Goal: Transaction & Acquisition: Book appointment/travel/reservation

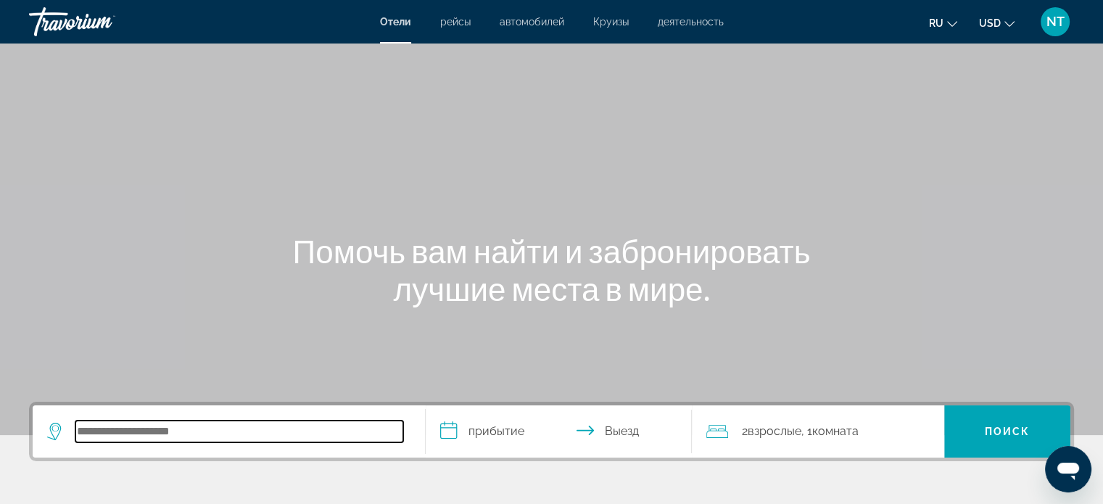
click at [125, 431] on input "Search hotel destination" at bounding box center [239, 431] width 328 height 22
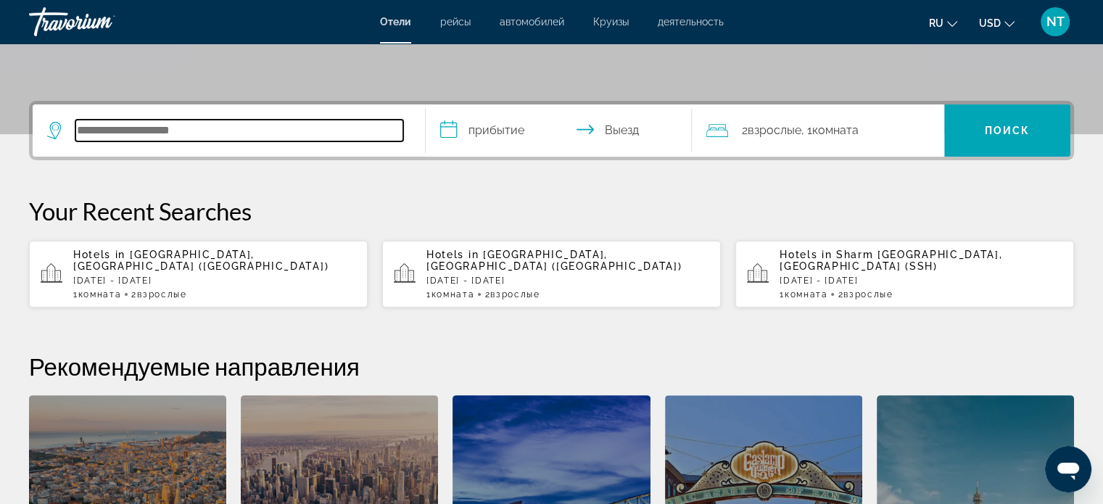
scroll to position [354, 0]
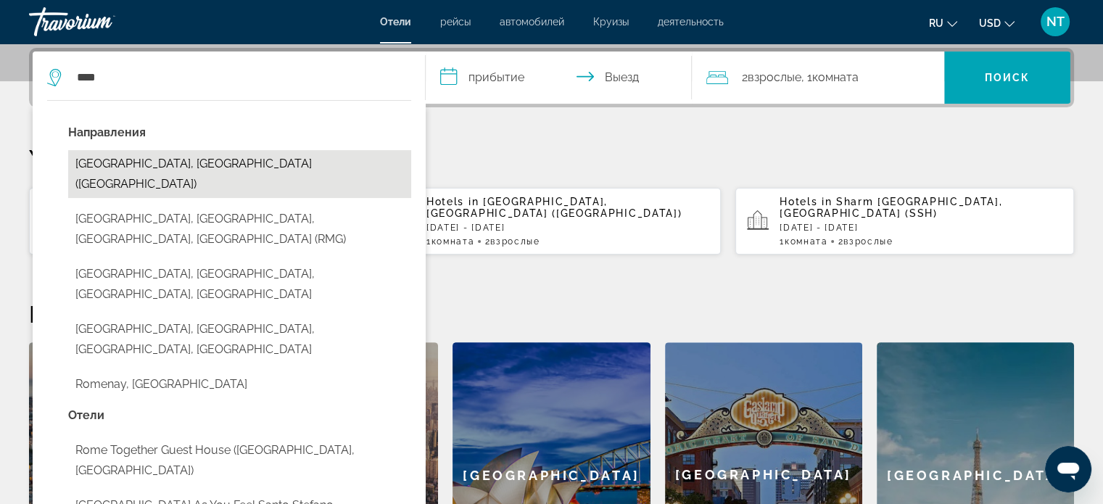
click at [124, 168] on button "[GEOGRAPHIC_DATA], [GEOGRAPHIC_DATA] ([GEOGRAPHIC_DATA])" at bounding box center [239, 174] width 343 height 48
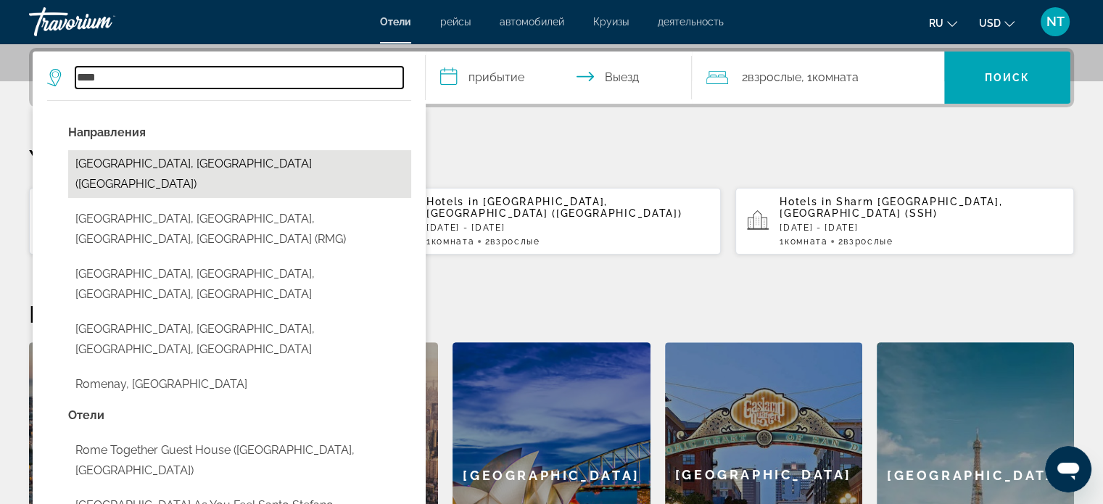
type input "**********"
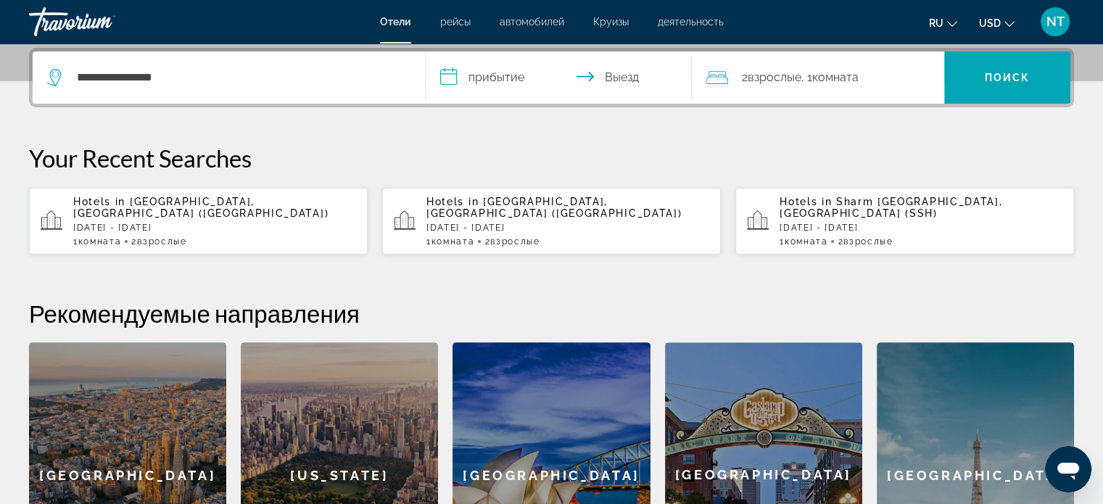
click at [509, 76] on input "**********" at bounding box center [562, 79] width 273 height 57
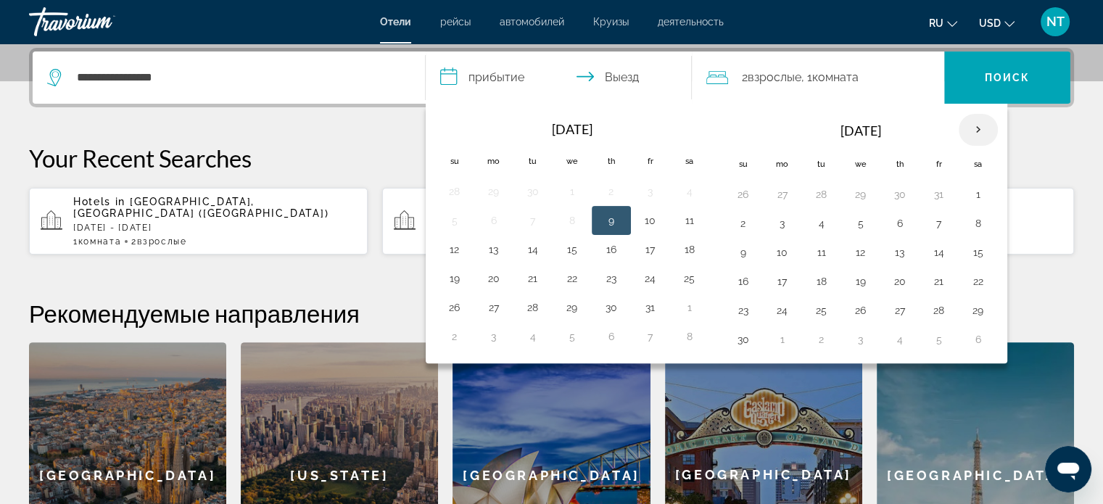
click at [974, 121] on th "Next month" at bounding box center [977, 130] width 39 height 32
click at [974, 222] on button "10" at bounding box center [977, 223] width 23 height 20
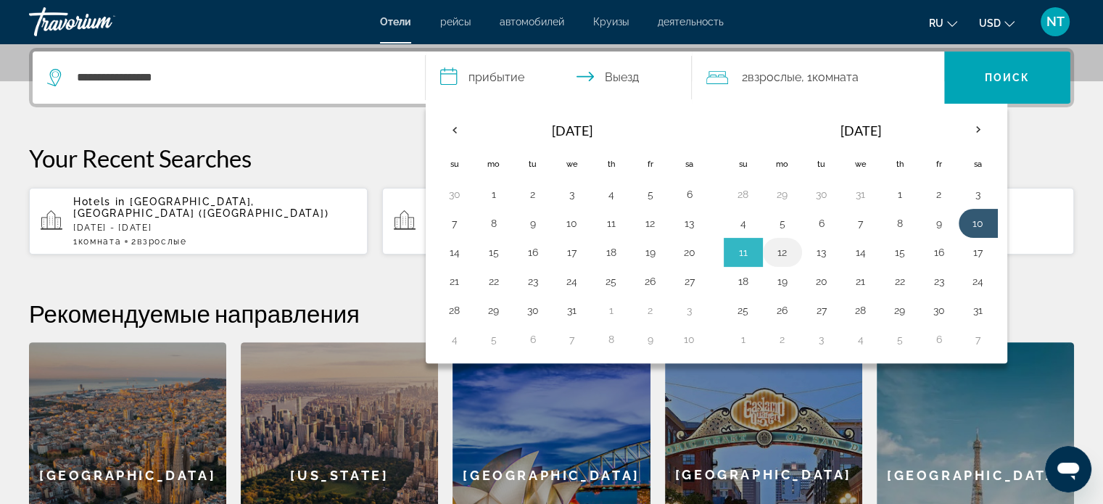
click at [779, 249] on button "12" at bounding box center [782, 252] width 23 height 20
type input "**********"
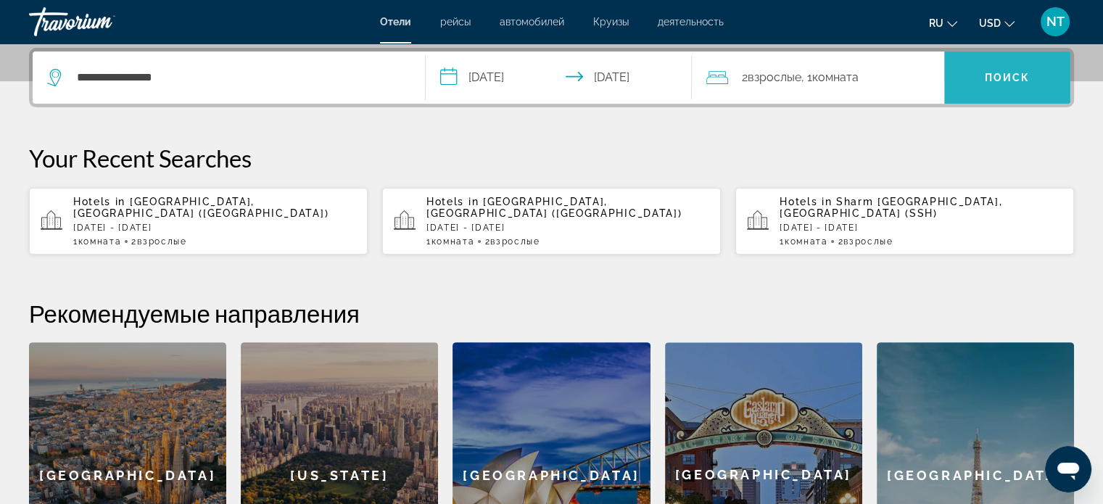
click at [997, 77] on span "Поиск" at bounding box center [1008, 78] width 46 height 12
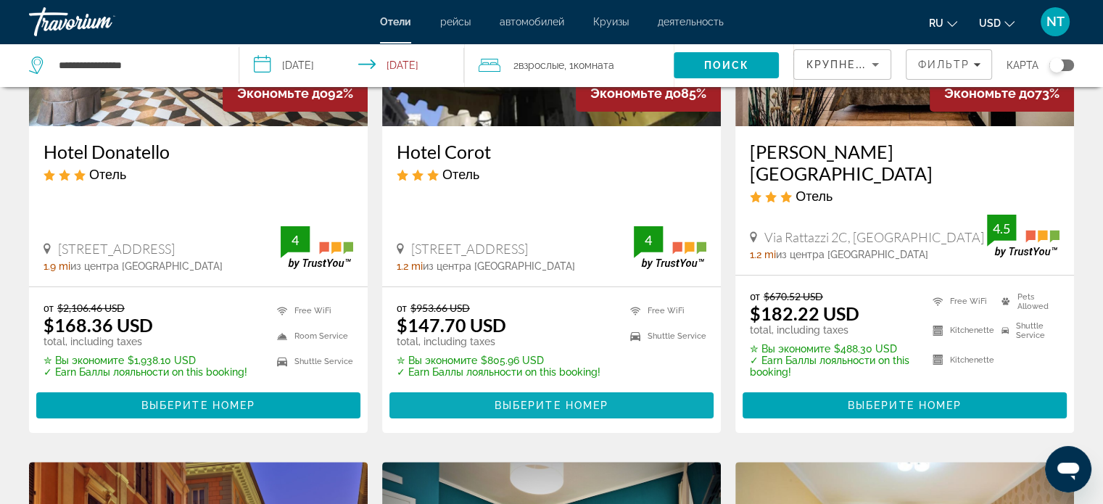
scroll to position [242, 0]
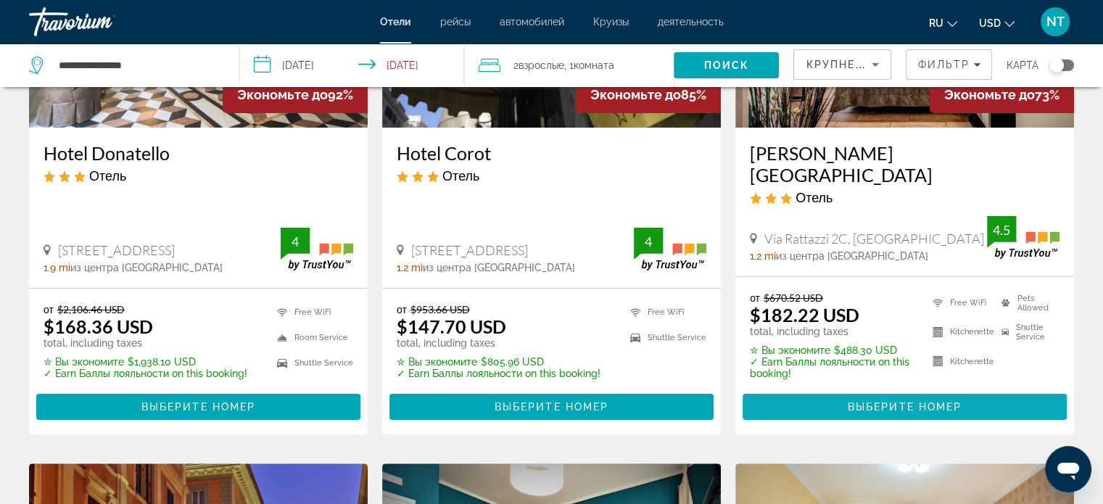
click at [890, 401] on span "Выберите номер" at bounding box center [905, 407] width 114 height 12
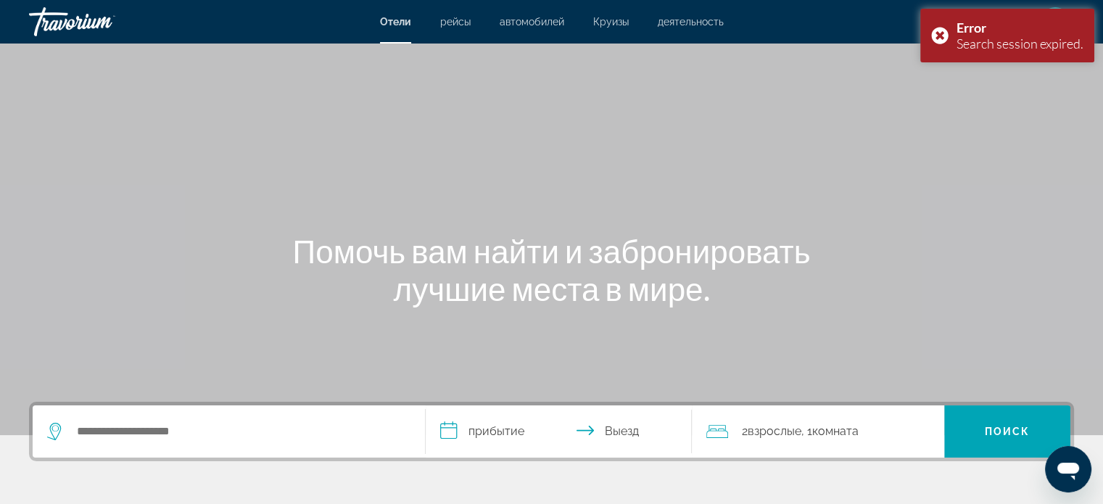
click at [190, 419] on div "Search widget" at bounding box center [228, 431] width 363 height 52
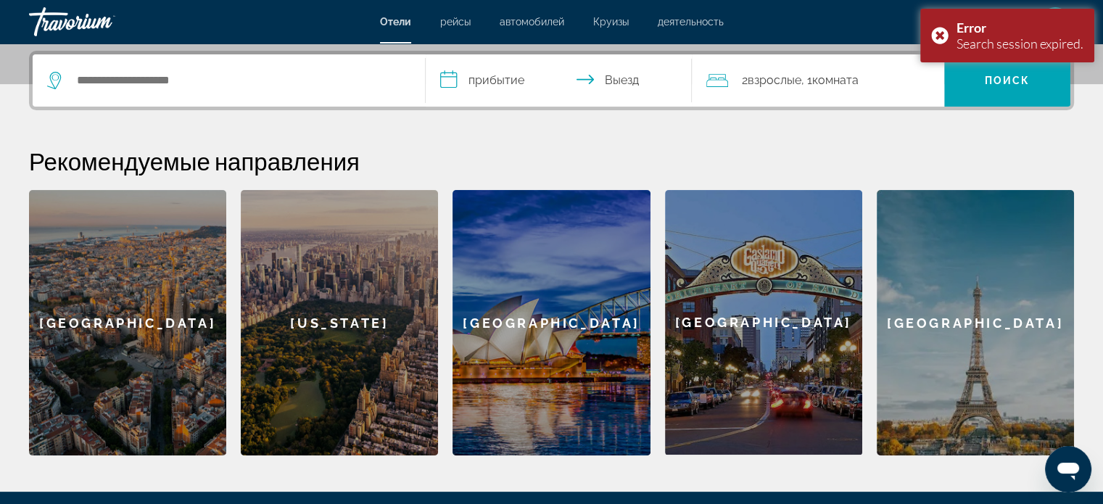
scroll to position [354, 0]
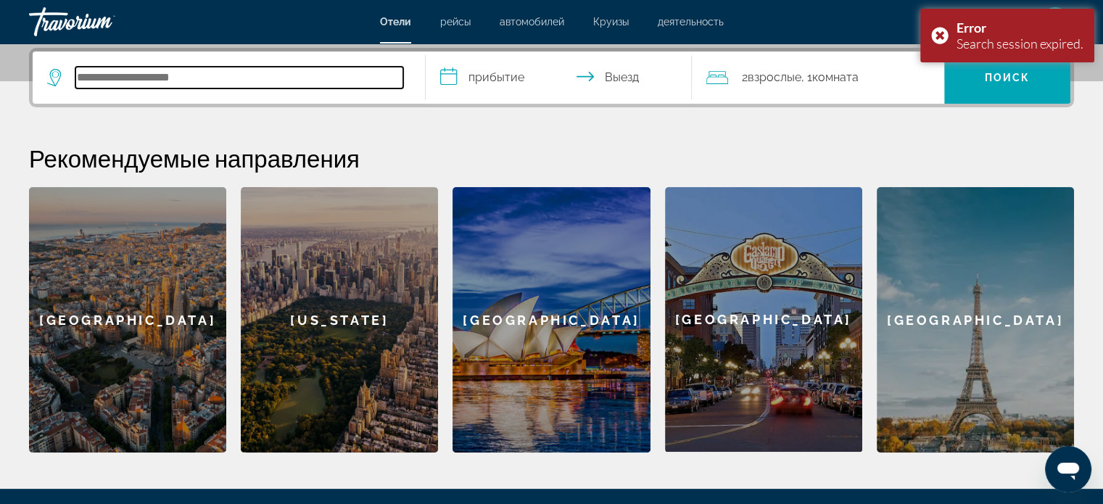
click at [95, 77] on input "Search hotel destination" at bounding box center [239, 78] width 328 height 22
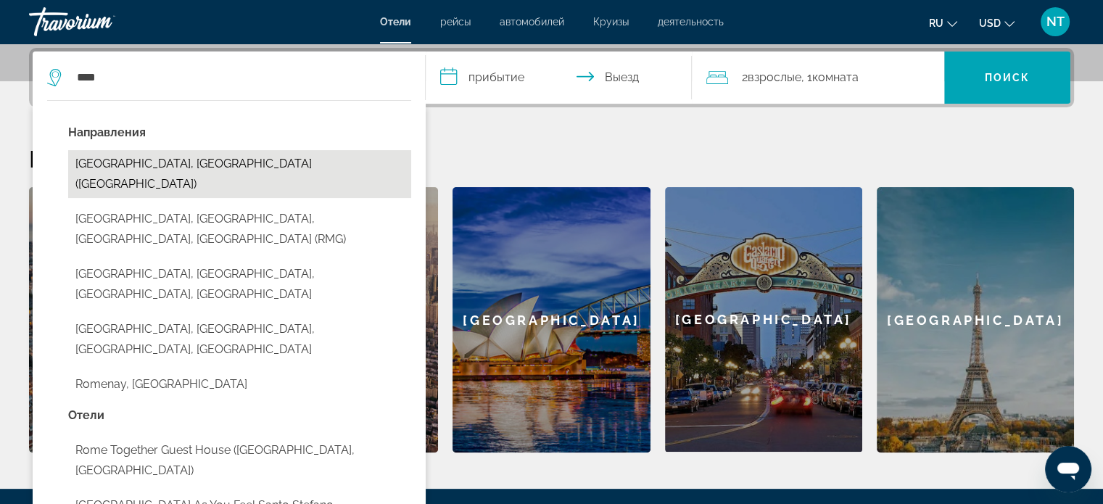
click at [94, 170] on button "[GEOGRAPHIC_DATA], [GEOGRAPHIC_DATA] ([GEOGRAPHIC_DATA])" at bounding box center [239, 174] width 343 height 48
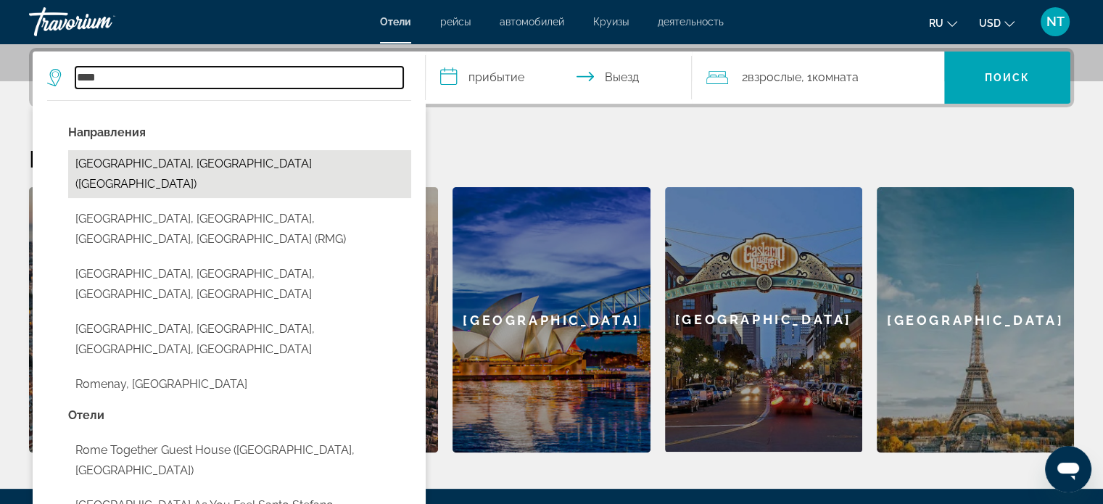
type input "**********"
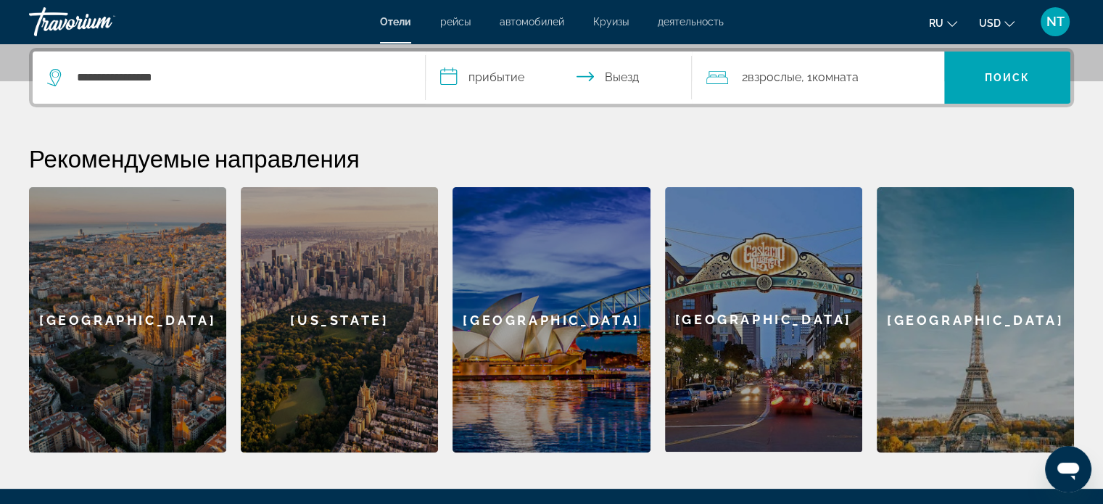
click at [507, 78] on input "**********" at bounding box center [562, 79] width 273 height 57
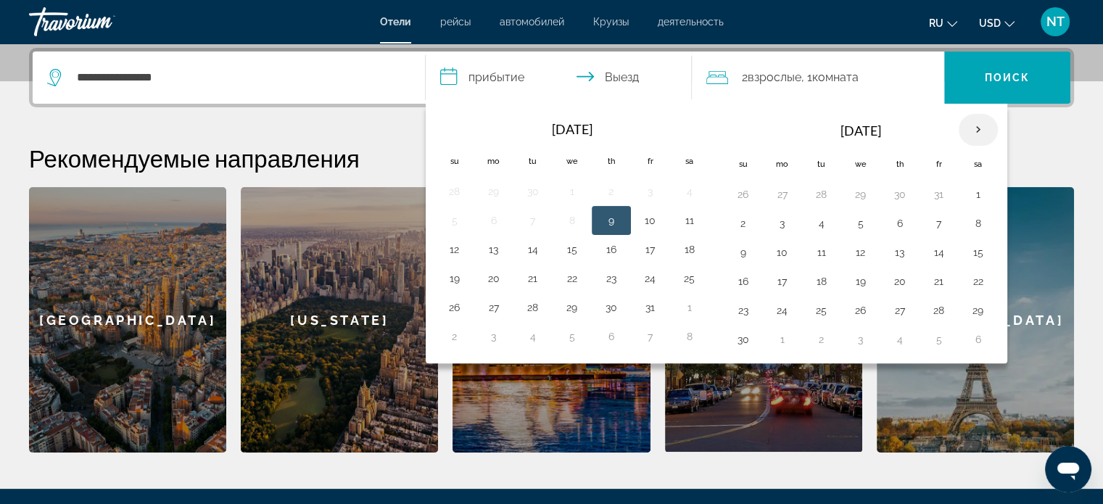
click at [971, 127] on th "Next month" at bounding box center [977, 130] width 39 height 32
click at [978, 223] on button "10" at bounding box center [977, 223] width 23 height 20
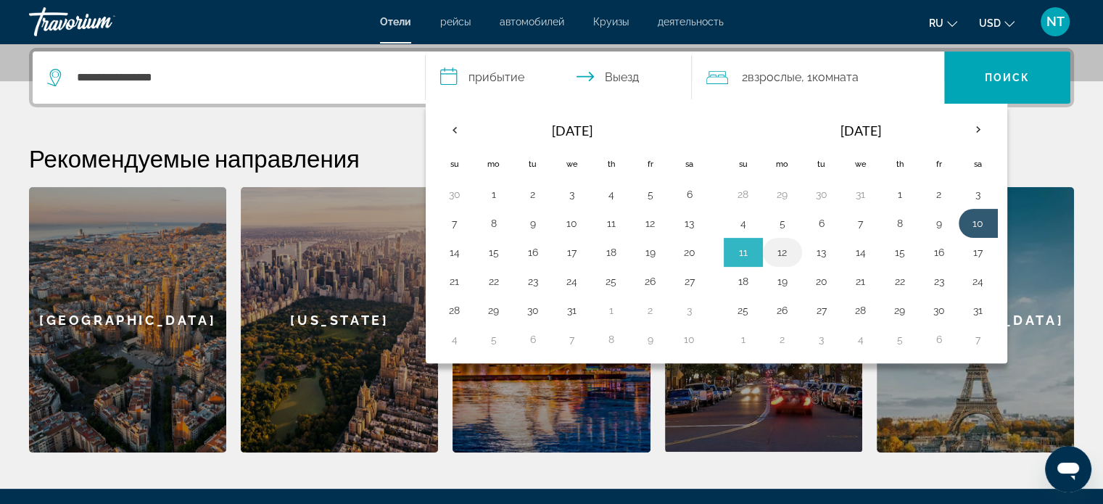
click at [782, 252] on button "12" at bounding box center [782, 252] width 23 height 20
type input "**********"
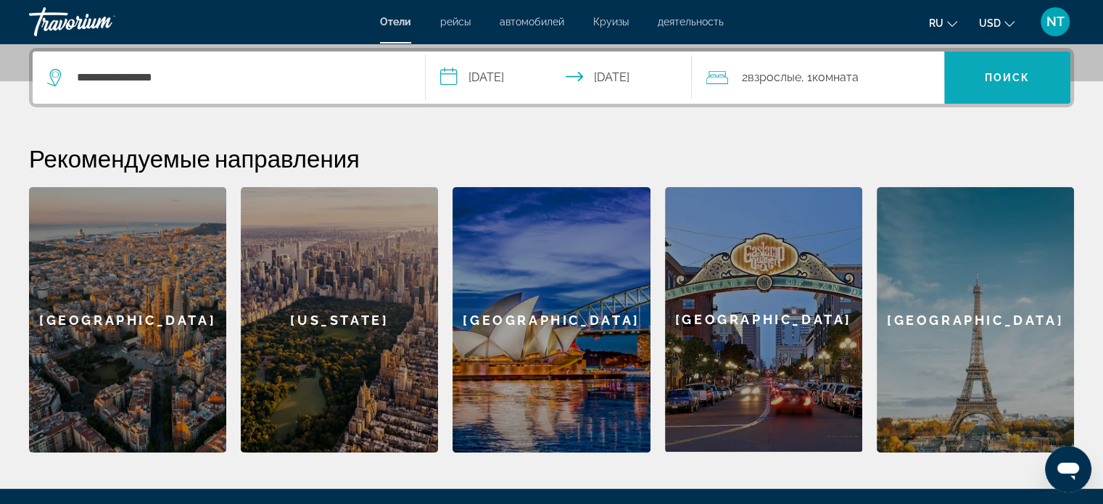
click at [1003, 75] on span "Поиск" at bounding box center [1008, 78] width 46 height 12
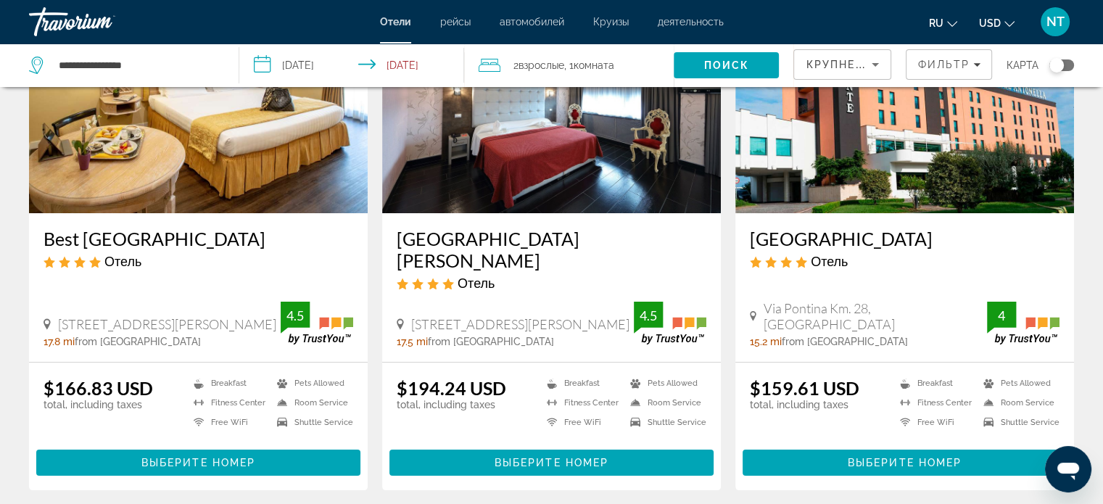
scroll to position [145, 0]
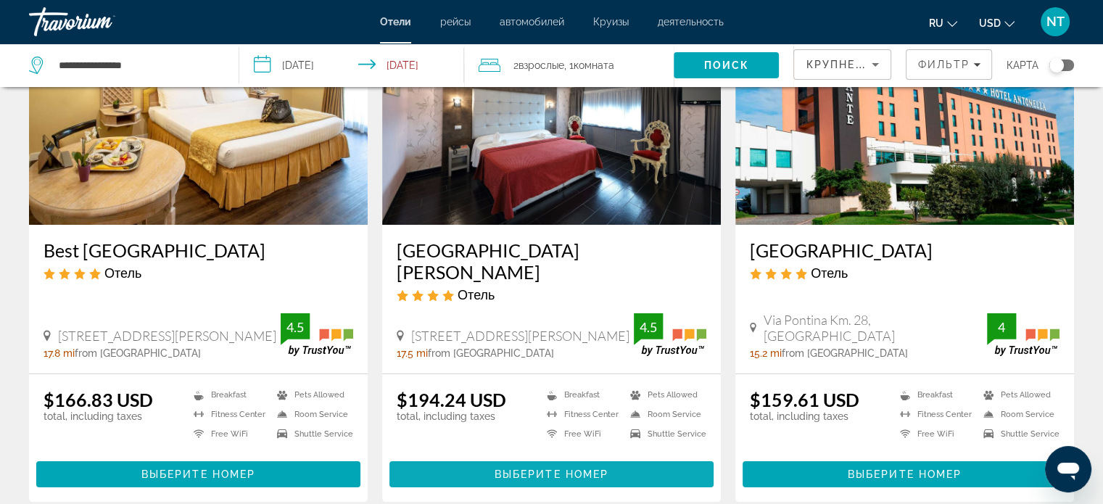
click at [512, 461] on span "Main content" at bounding box center [551, 474] width 324 height 35
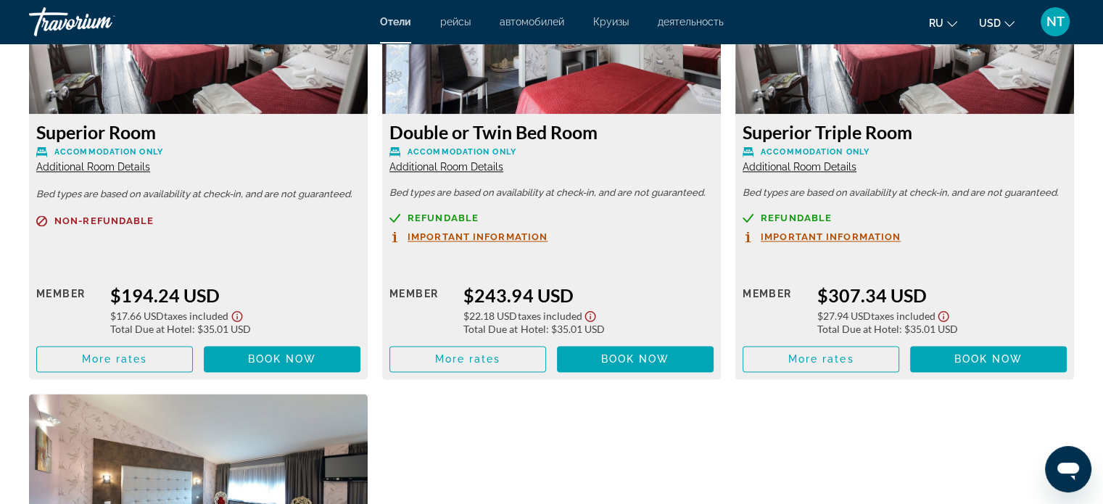
scroll to position [2030, 0]
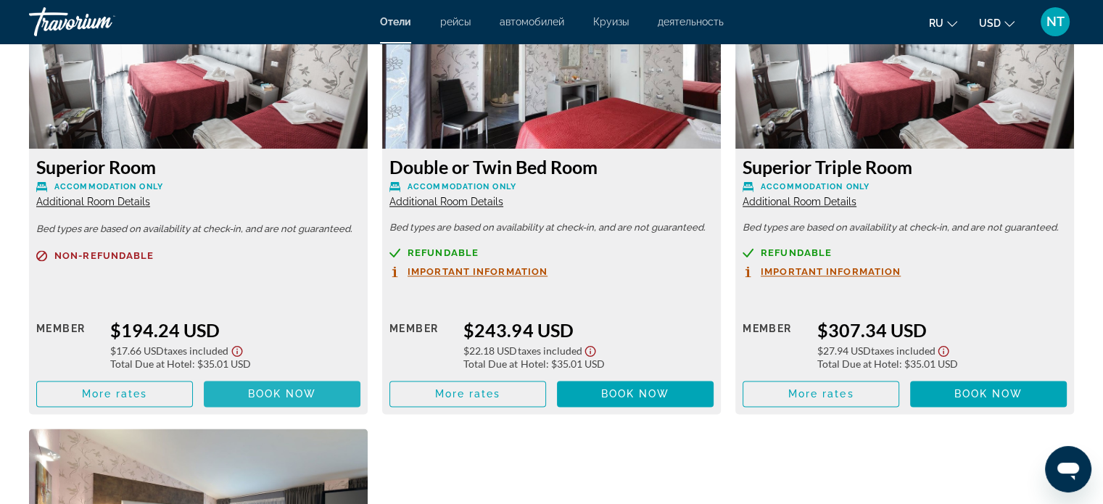
click at [246, 391] on span "Main content" at bounding box center [282, 393] width 157 height 35
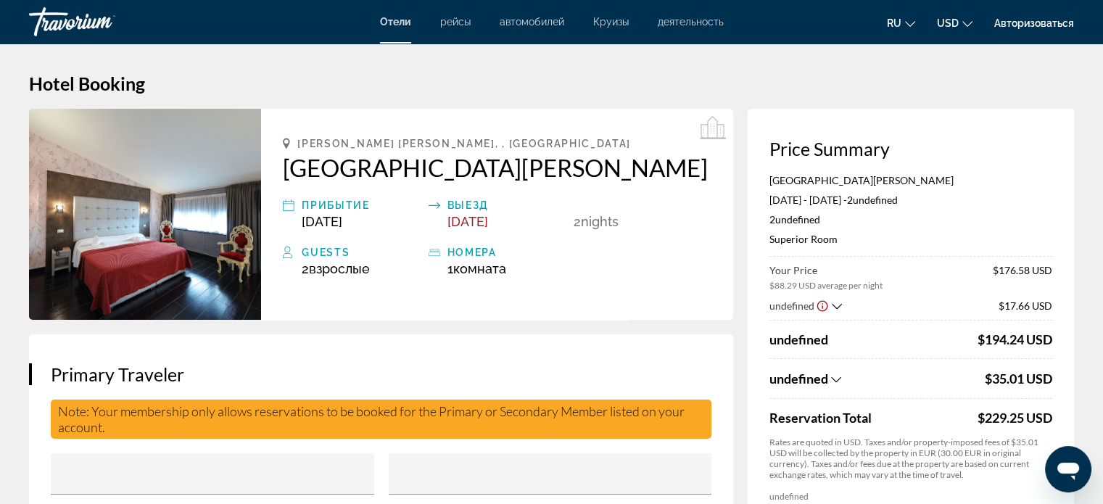
click at [834, 378] on icon "Show Taxes and Fees breakdown" at bounding box center [836, 379] width 10 height 12
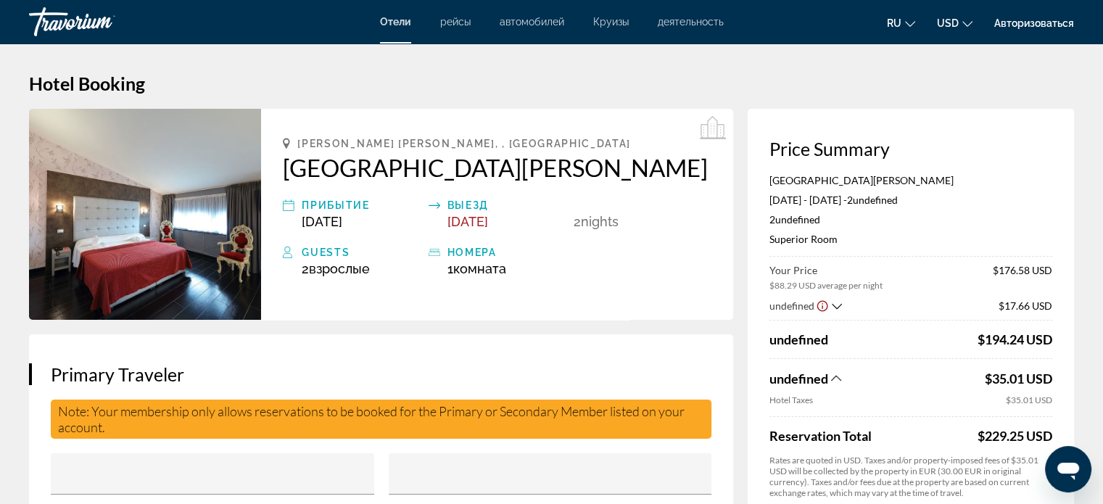
click at [834, 378] on icon "Show Taxes and Fees breakdown" at bounding box center [836, 378] width 10 height 12
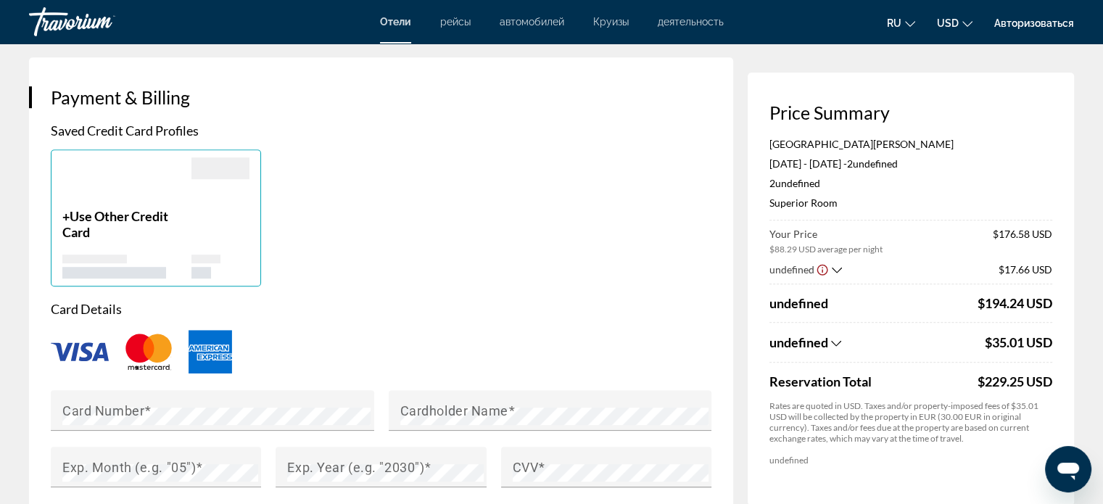
scroll to position [725, 0]
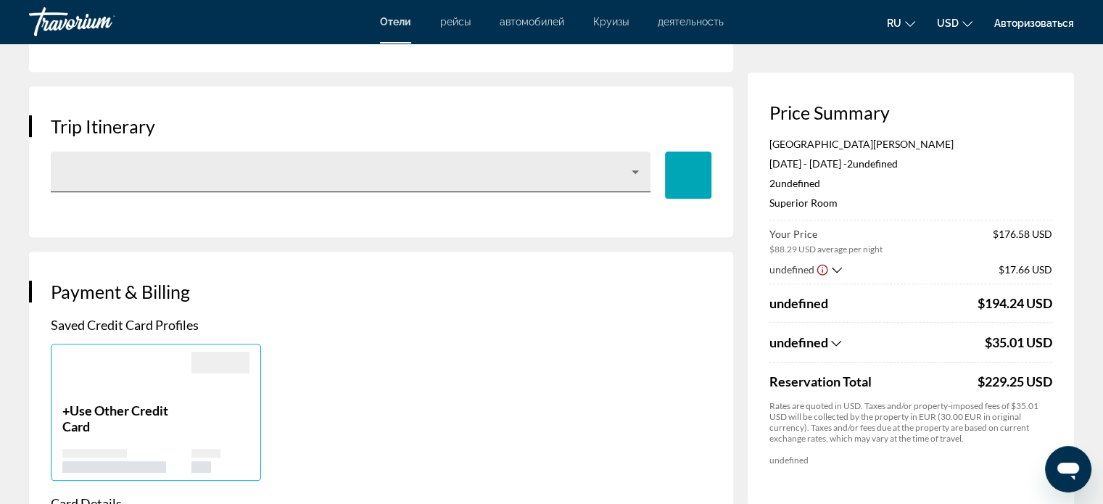
click at [638, 173] on icon "Main content" at bounding box center [634, 171] width 17 height 17
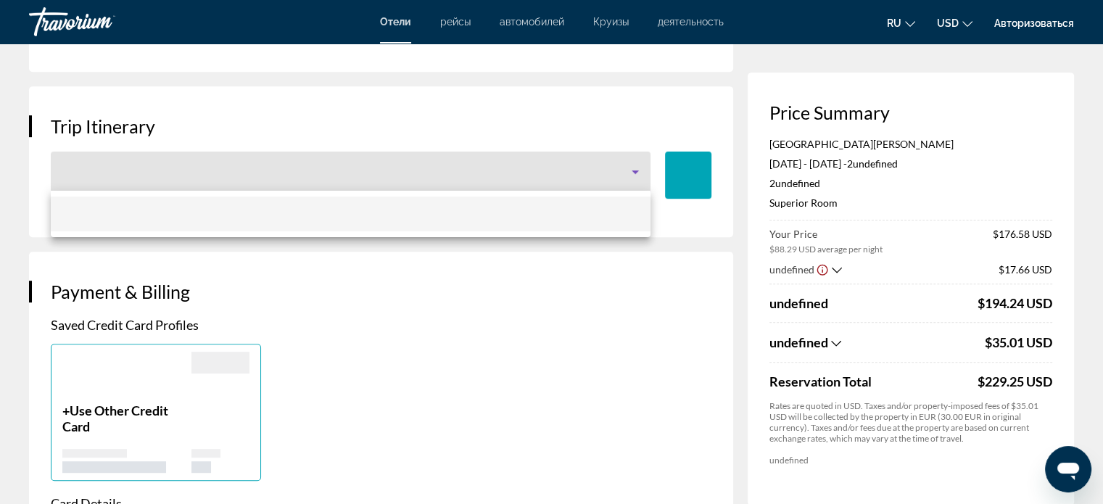
click at [638, 170] on div at bounding box center [551, 252] width 1103 height 504
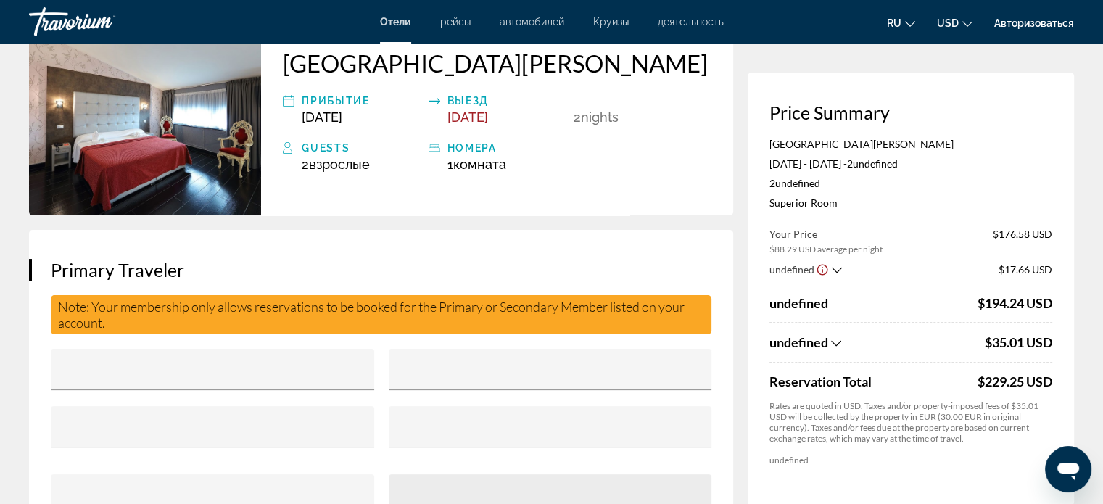
scroll to position [0, 0]
